Goal: Information Seeking & Learning: Learn about a topic

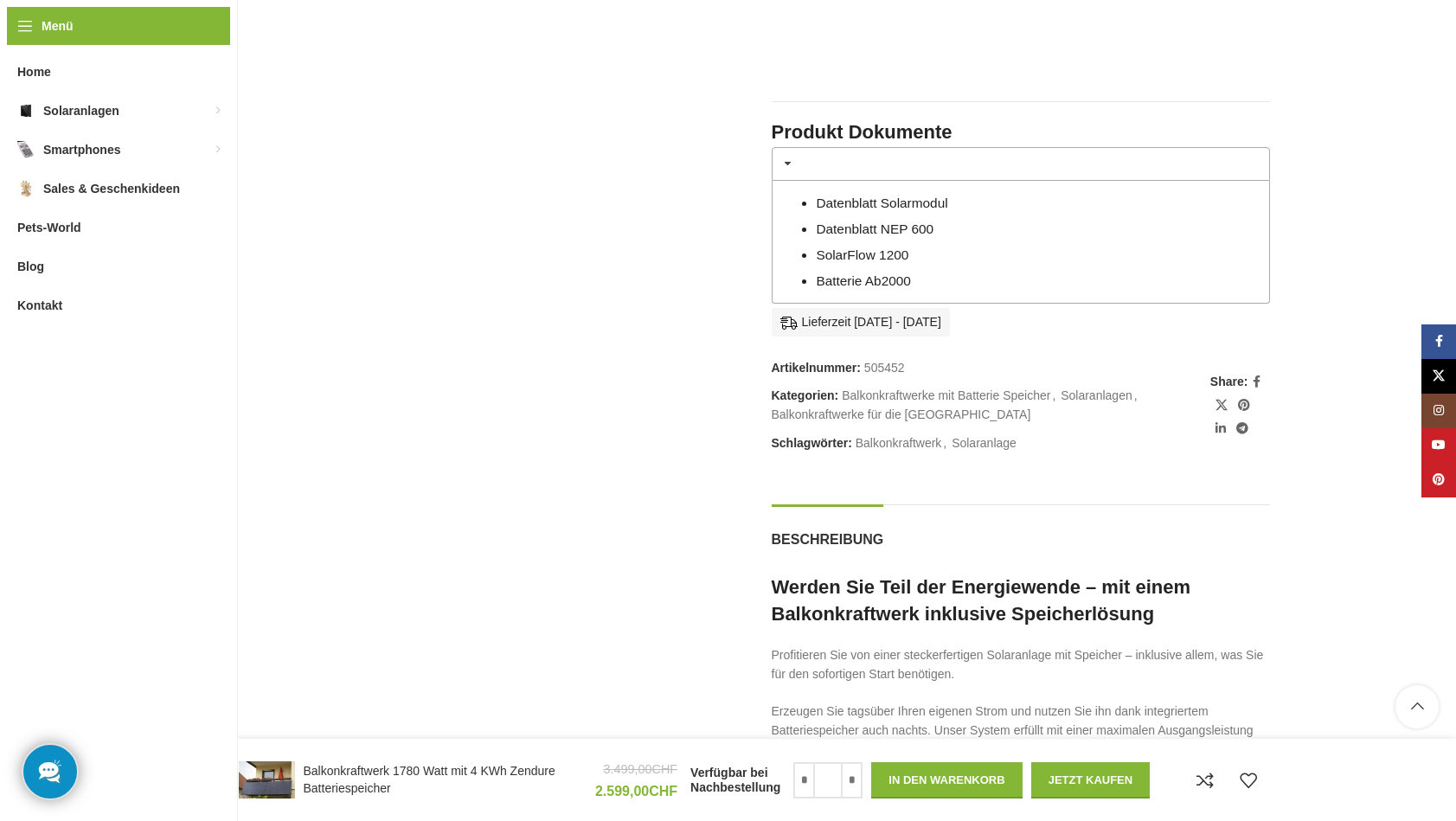
scroll to position [1321, 0]
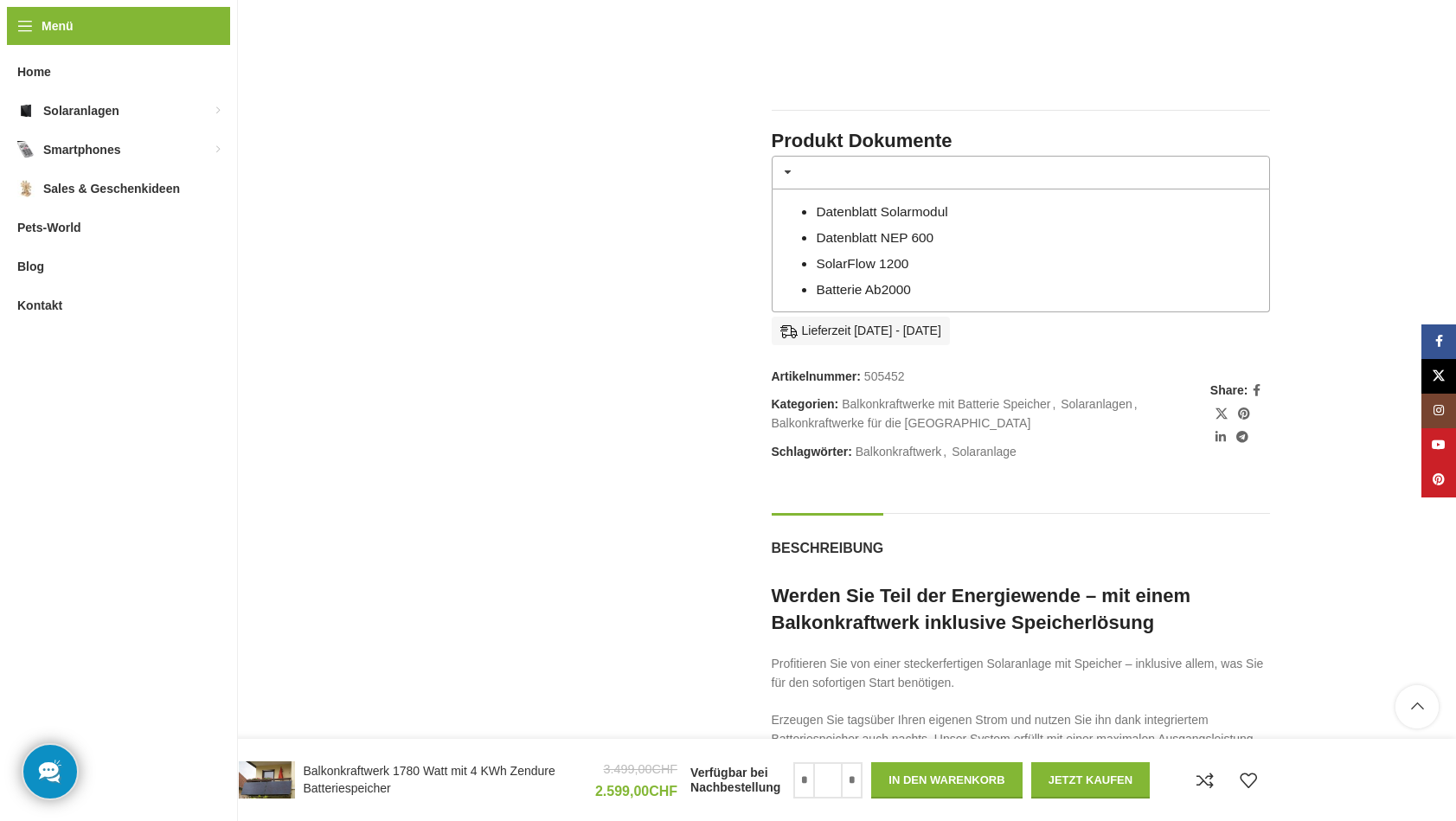
click at [833, 282] on link "Batterie Ab2000" at bounding box center [863, 289] width 96 height 15
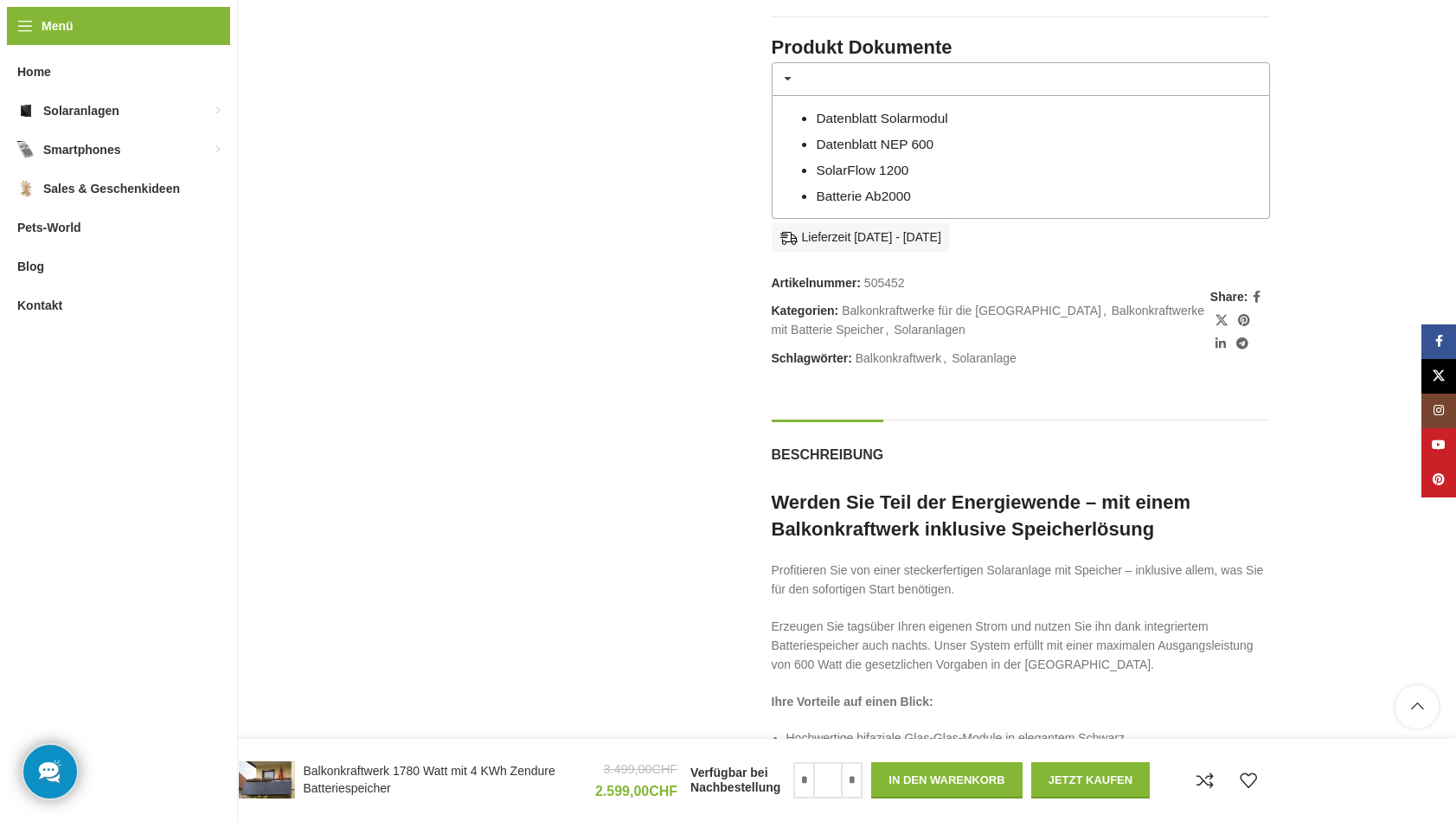
click at [829, 163] on link "SolarFlow 1200" at bounding box center [862, 170] width 93 height 15
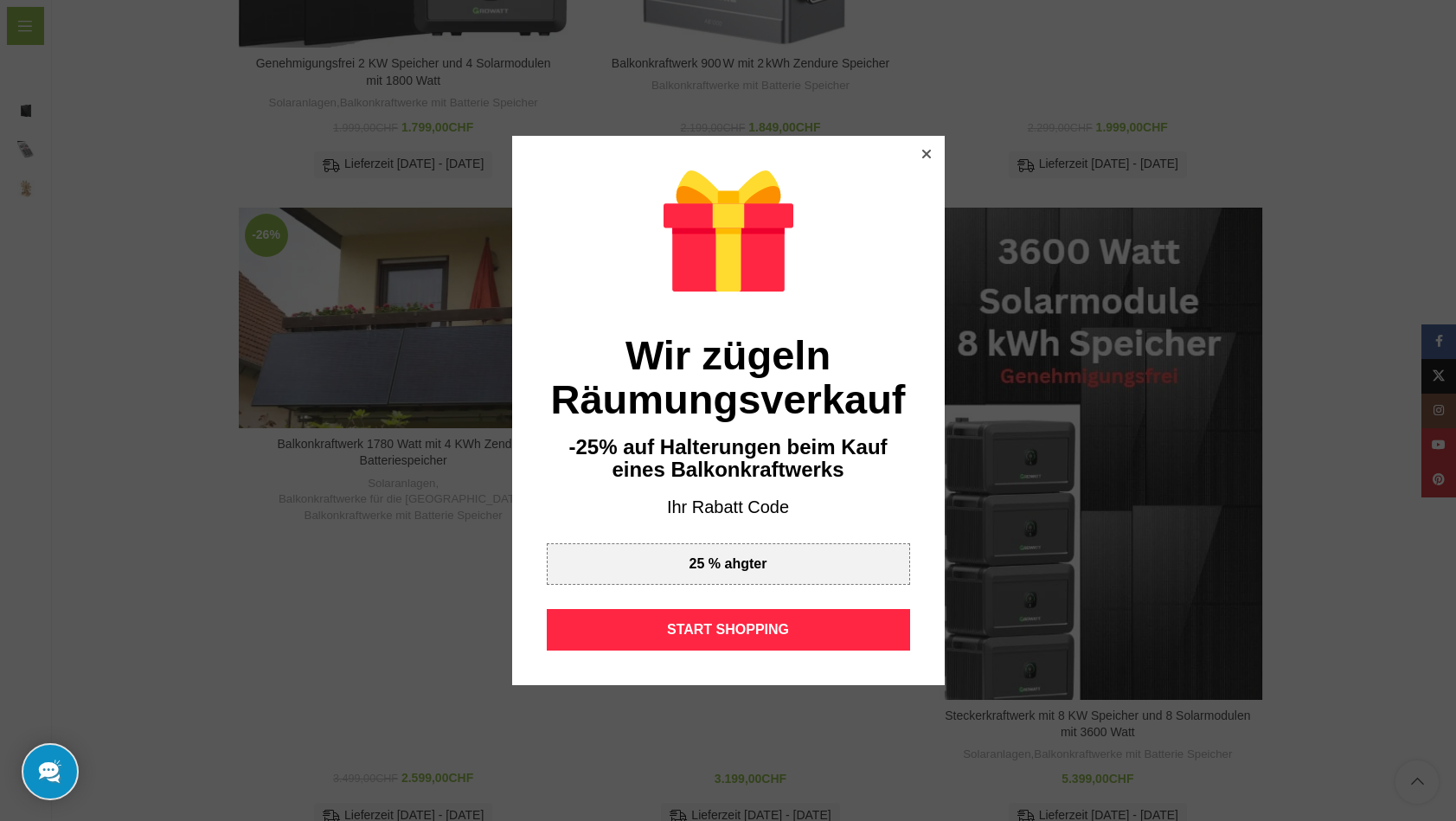
click at [927, 156] on icon at bounding box center [925, 153] width 9 height 9
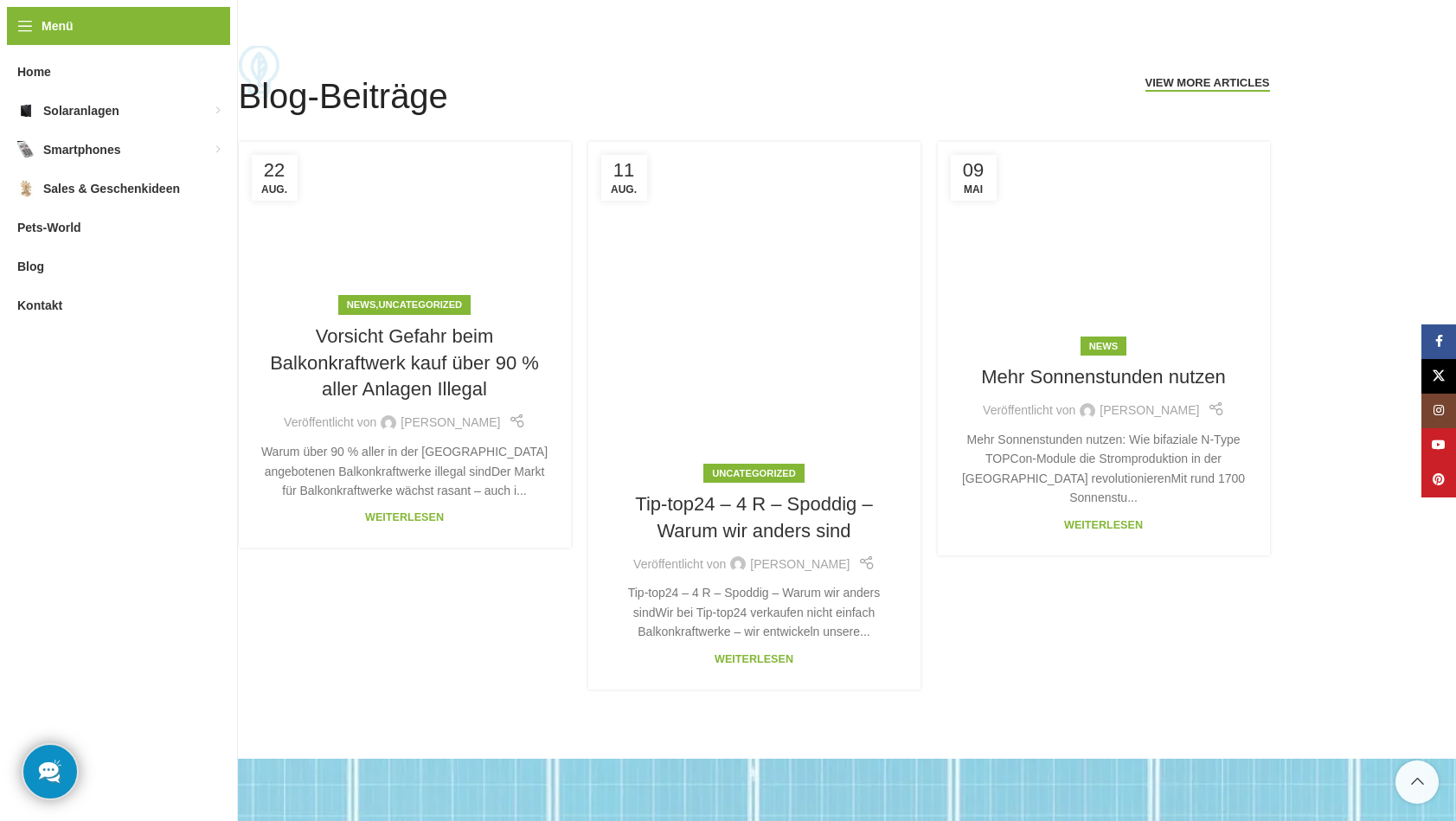
scroll to position [3824, 0]
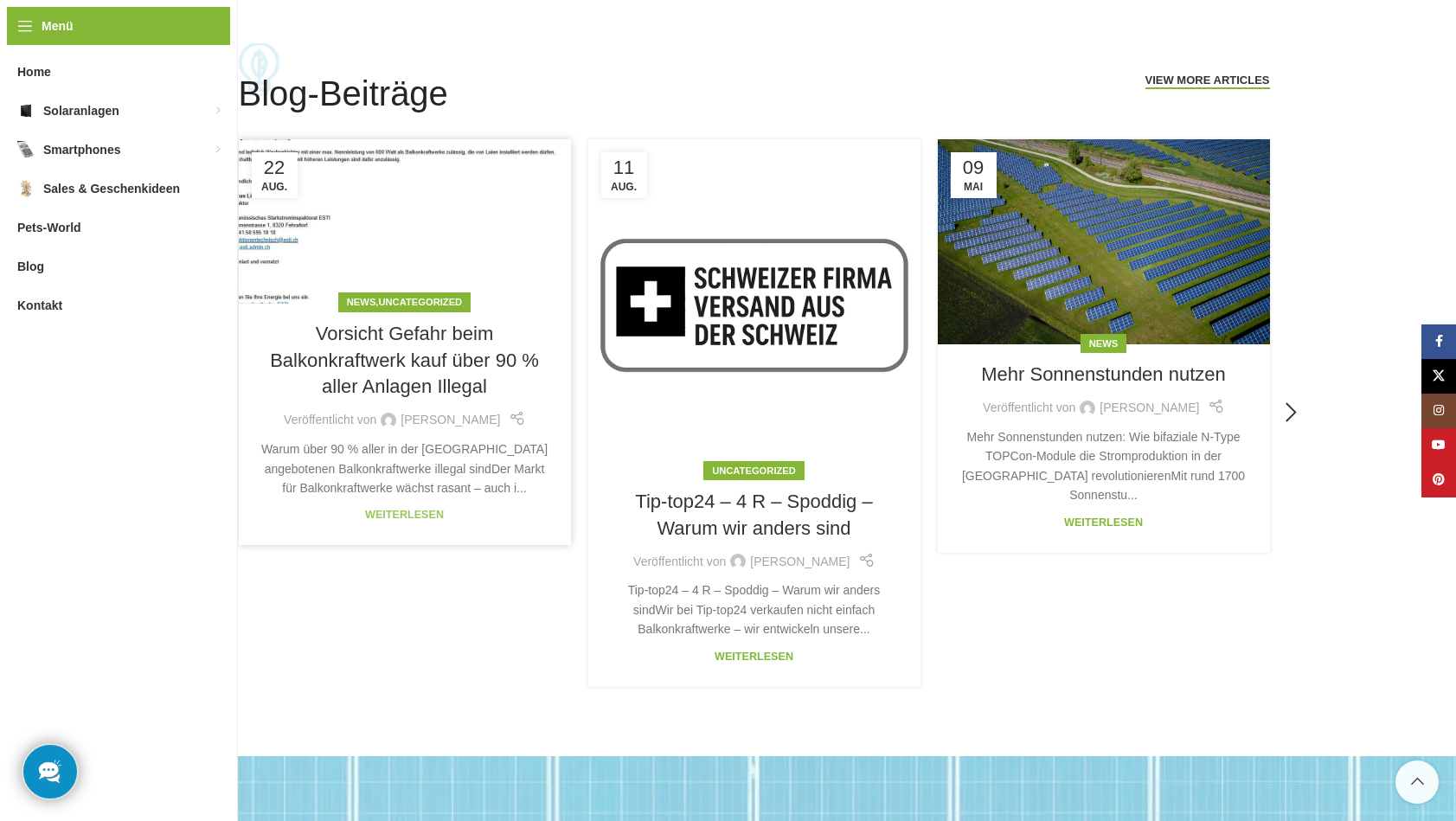
click at [404, 509] on link "Weiterlesen" at bounding box center [404, 515] width 79 height 12
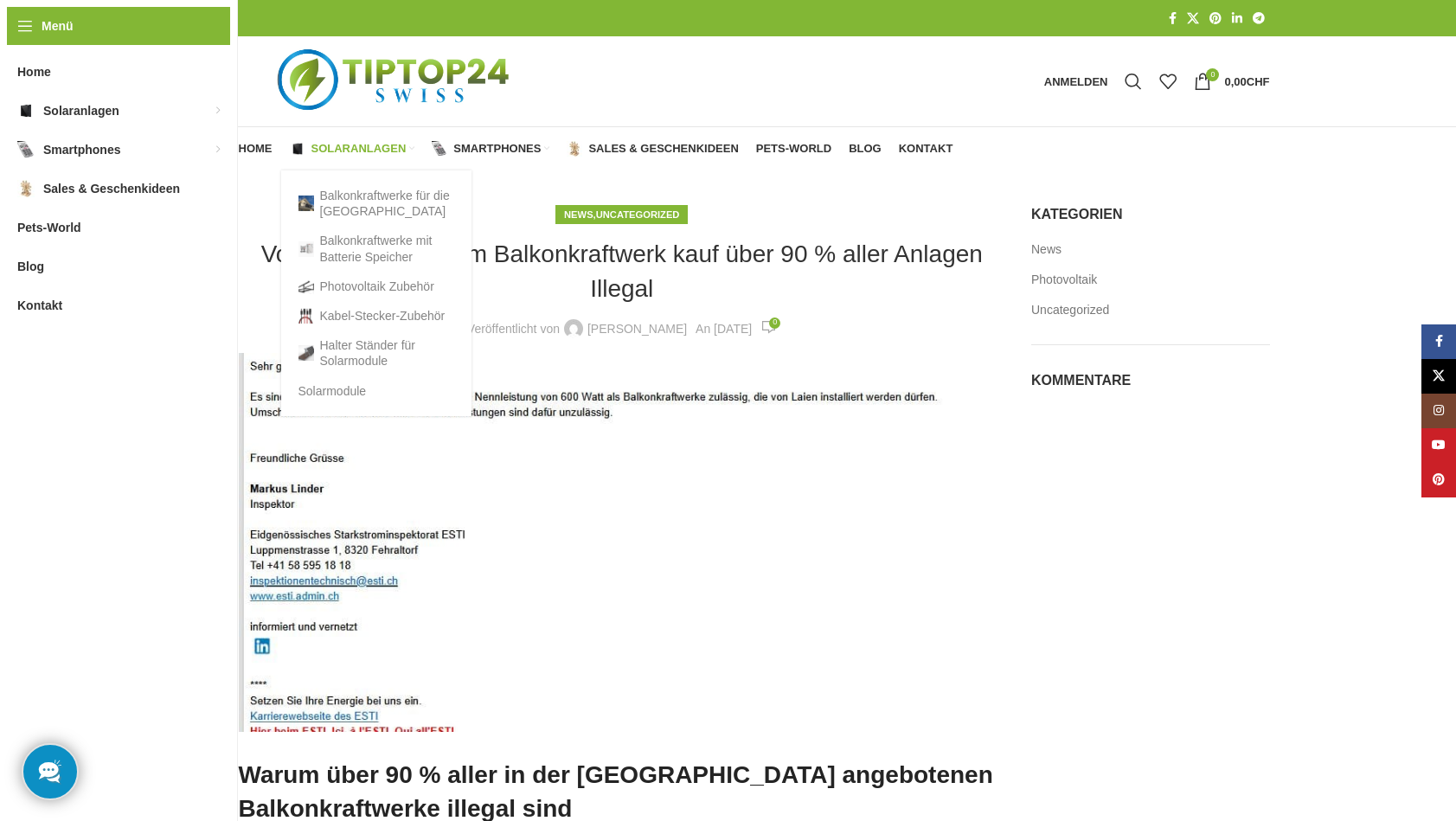
click at [340, 148] on span "Solaranlagen" at bounding box center [359, 148] width 96 height 14
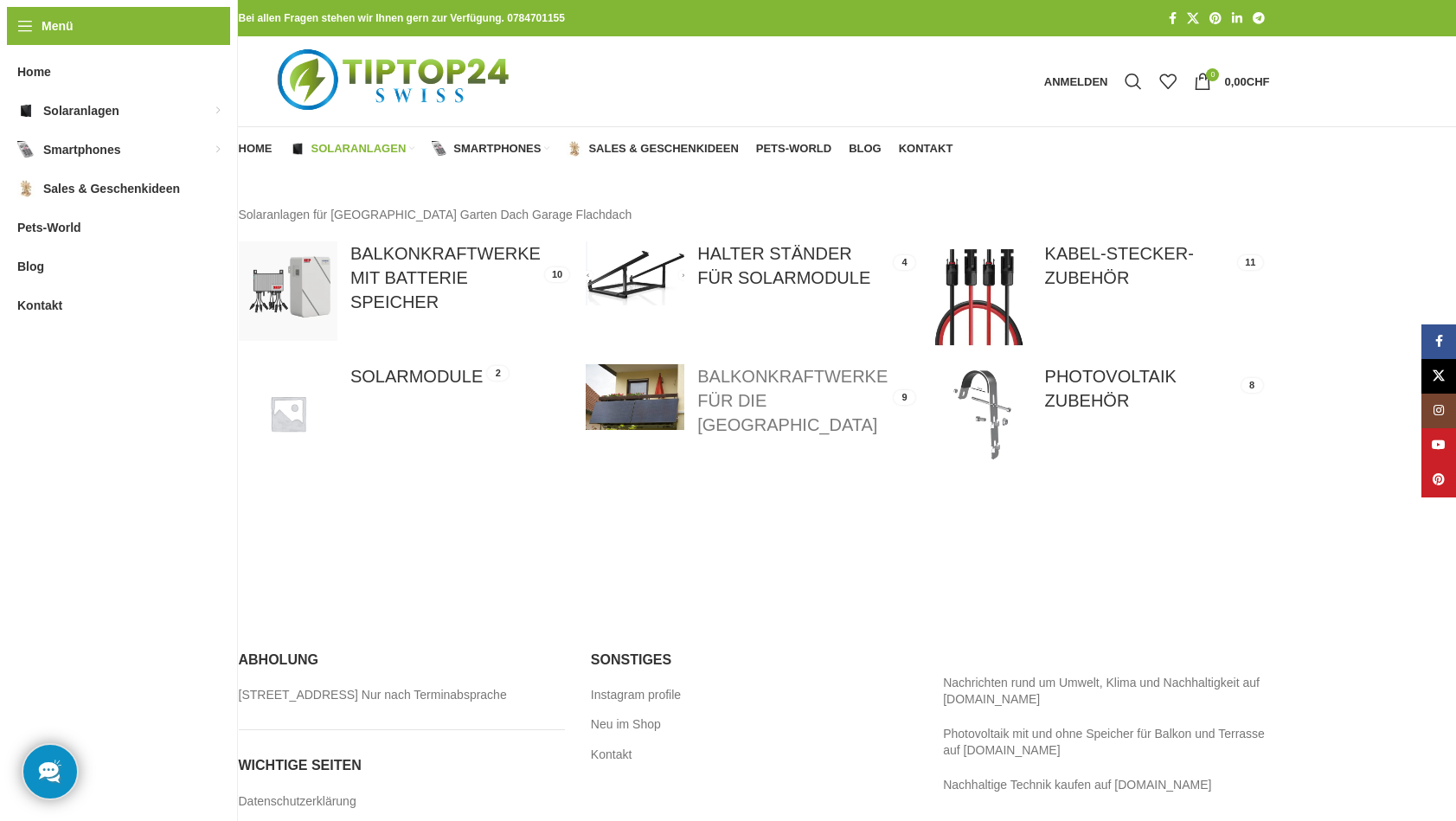
click at [736, 376] on link at bounding box center [750, 400] width 329 height 73
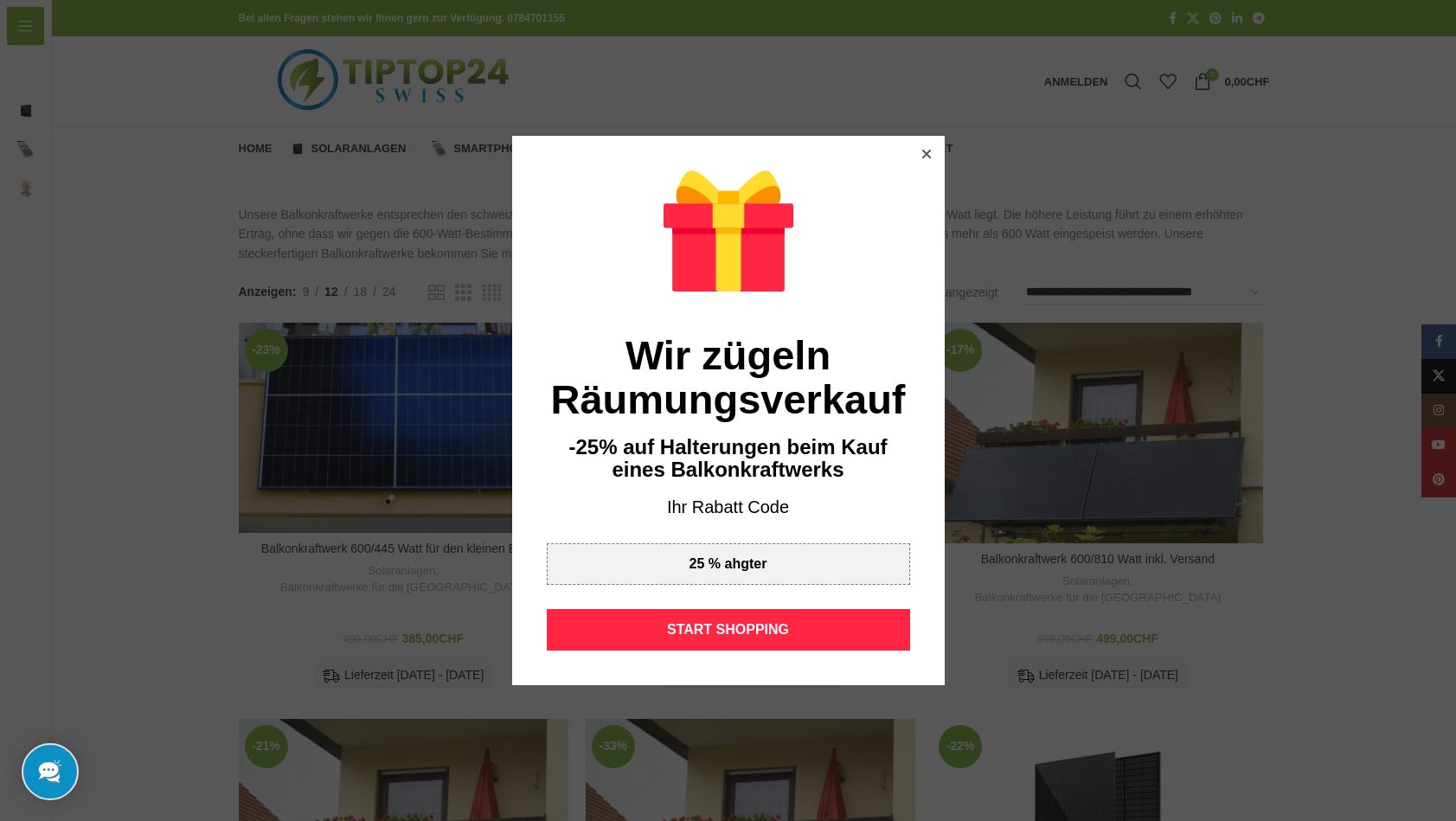
click at [925, 153] on icon at bounding box center [925, 153] width 9 height 9
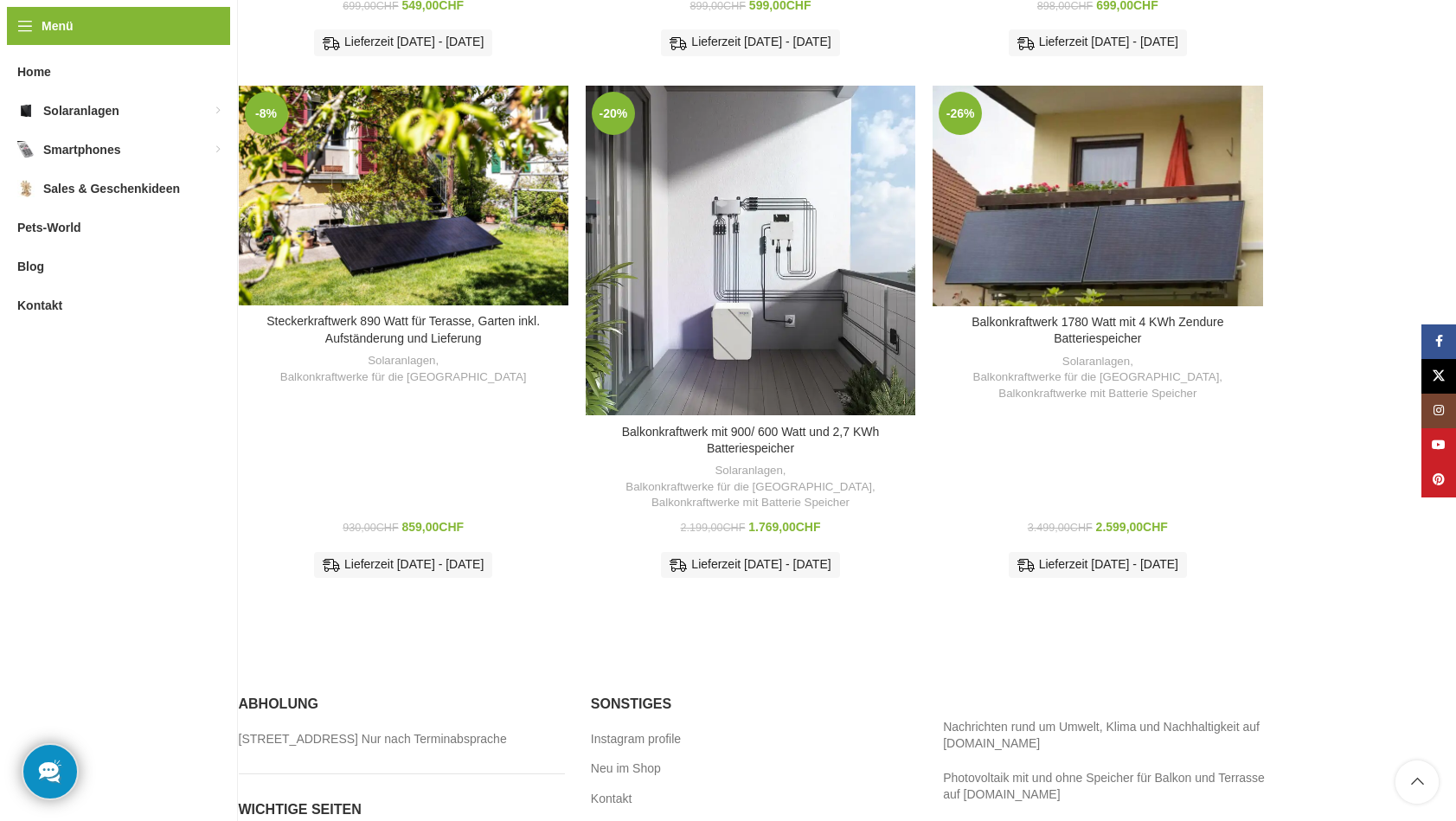
scroll to position [1030, 0]
click at [1081, 314] on link "Balkonkraftwerk 1780 Watt mit 4 KWh Zendure Batteriespeicher" at bounding box center [1097, 329] width 252 height 31
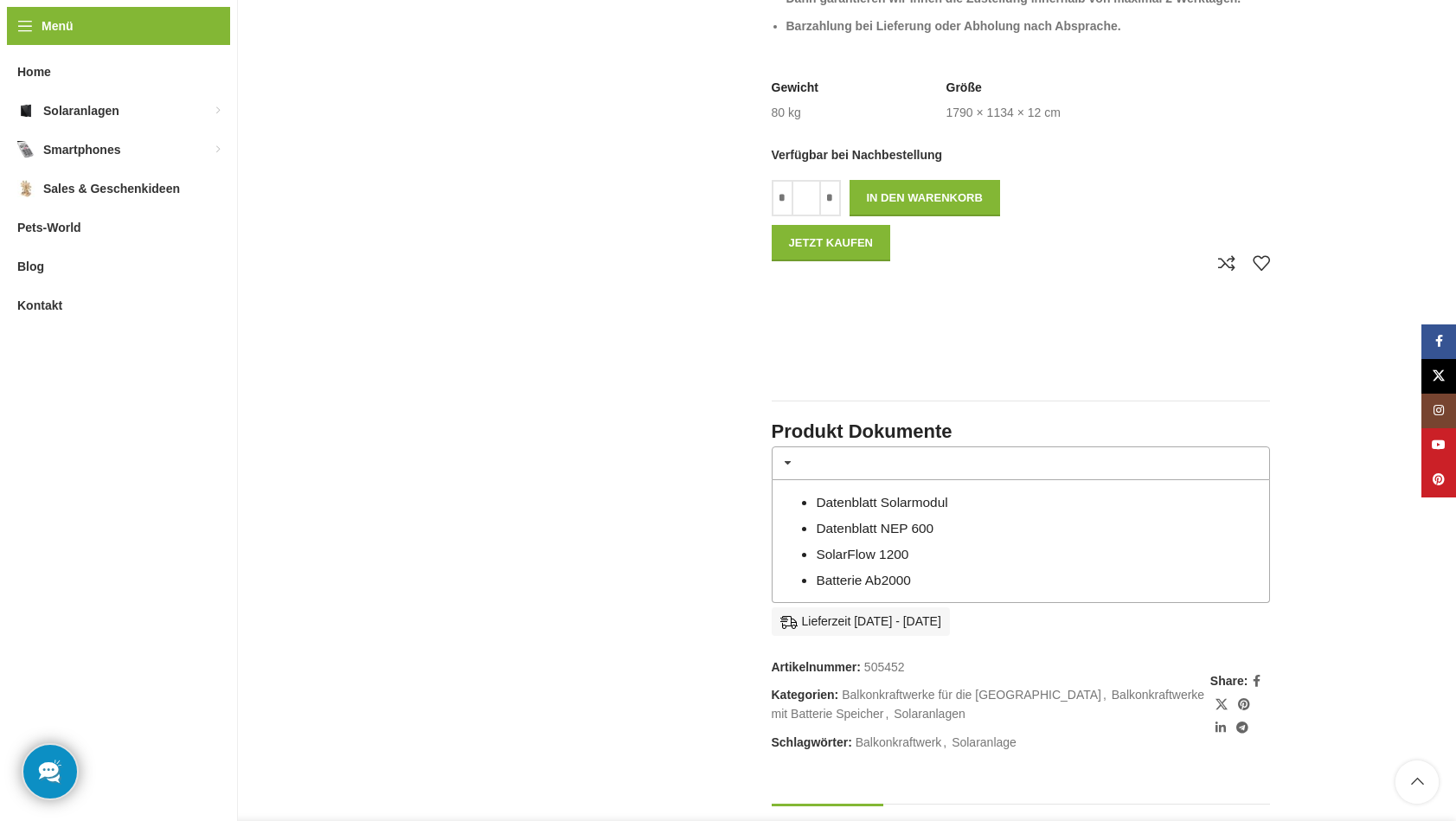
scroll to position [1034, 0]
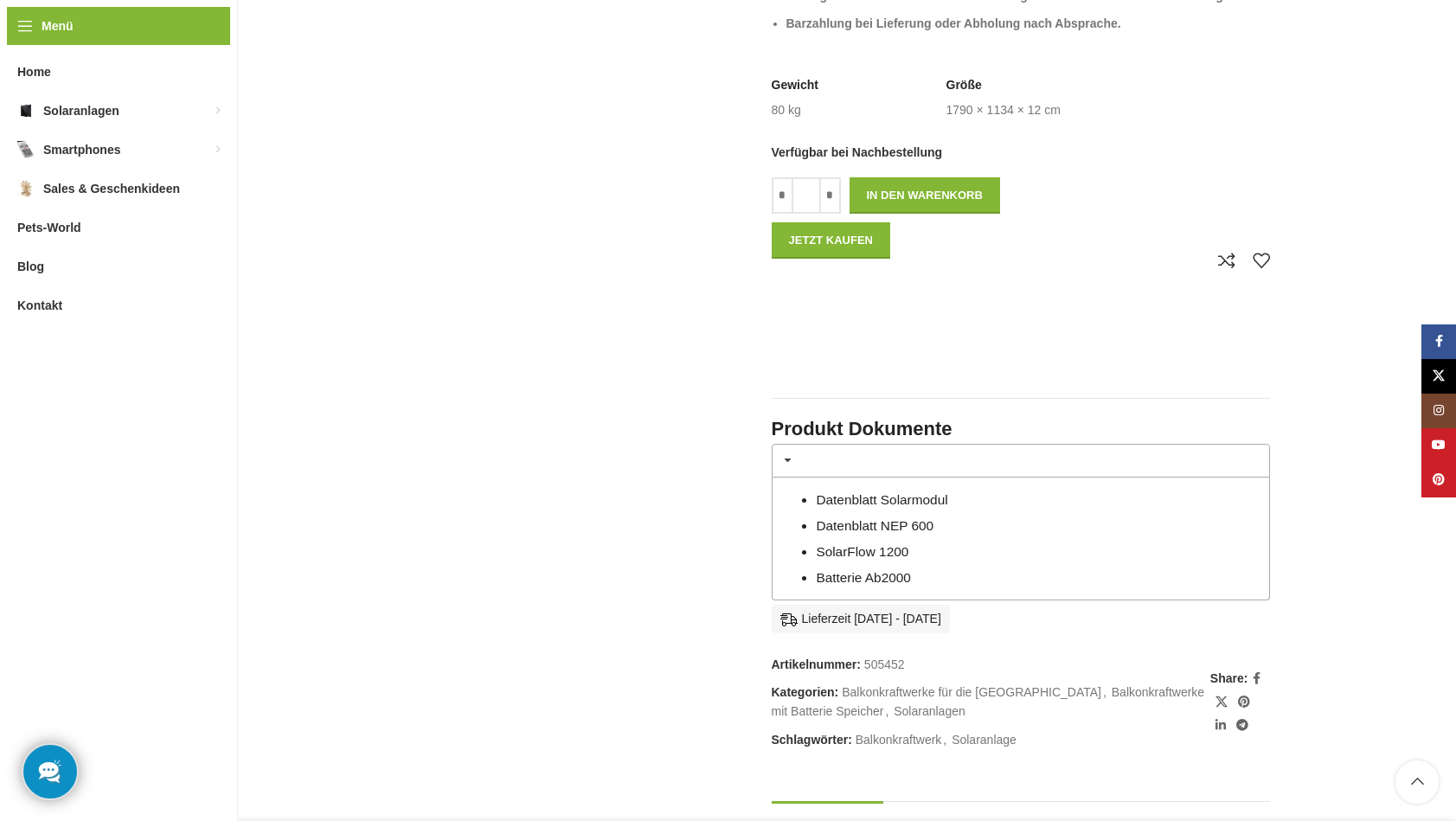
click at [843, 518] on link "Datenblatt NEP 600" at bounding box center [874, 526] width 117 height 15
